Goal: Check status: Check status

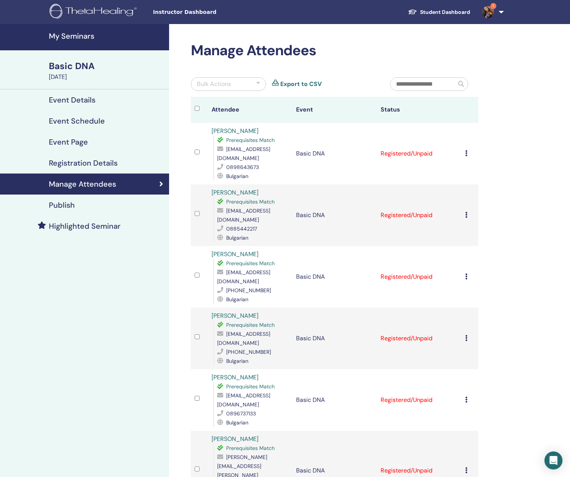
click at [269, 130] on div "Maria Zagorcheva Prerequisites Match mariaburova83@gmail.com 0898643673 Bulgari…" at bounding box center [250, 154] width 77 height 54
drag, startPoint x: 249, startPoint y: 132, endPoint x: 231, endPoint y: 133, distance: 17.8
click at [231, 133] on div "Maria Zagorcheva Prerequisites Match mariaburova83@gmail.com 0898643673 Bulgari…" at bounding box center [250, 154] width 77 height 54
drag, startPoint x: 159, startPoint y: 272, endPoint x: 165, endPoint y: 263, distance: 10.8
click at [159, 272] on div "My Seminars Basic DNA October 10, 2025 Event Details Event Schedule Event Page …" at bounding box center [84, 334] width 169 height 621
